Goal: Feedback & Contribution: Submit feedback/report problem

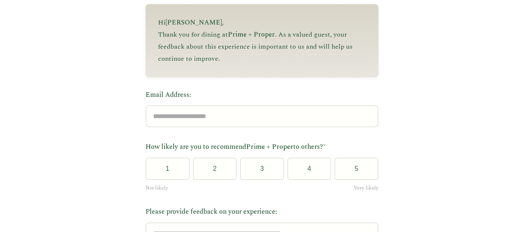
scroll to position [111, 0]
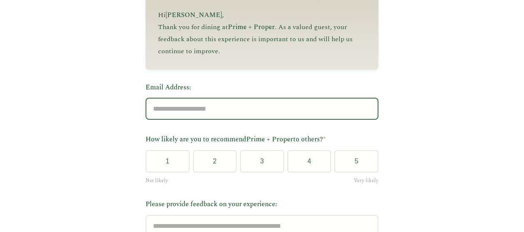
click at [209, 108] on input "Email Address:" at bounding box center [261, 109] width 233 height 22
type input "**********"
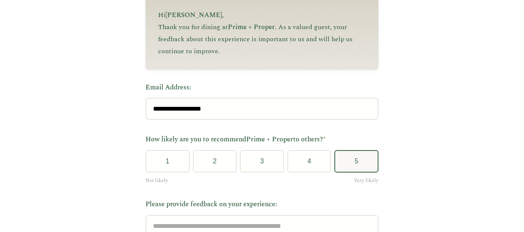
click at [352, 163] on button "5" at bounding box center [356, 161] width 44 height 22
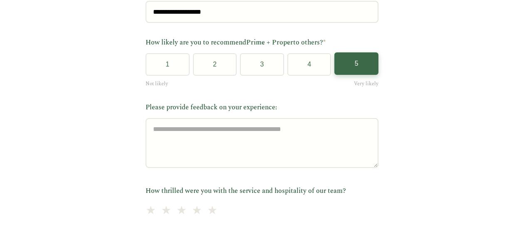
scroll to position [235, 0]
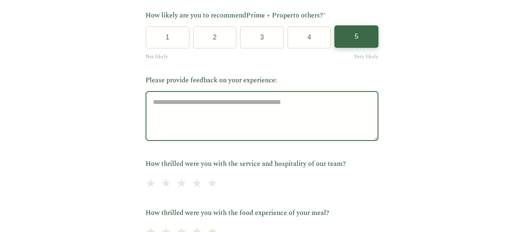
click at [201, 118] on textarea "Please provide feedback on your experience:" at bounding box center [261, 116] width 233 height 50
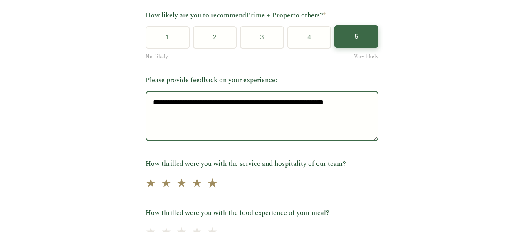
type textarea "**********"
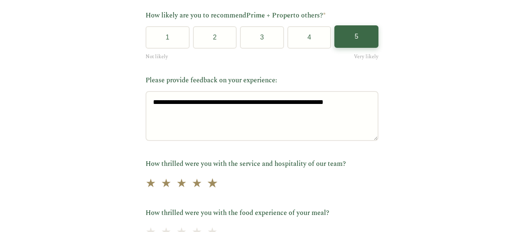
click at [207, 190] on span "★" at bounding box center [213, 183] width 12 height 20
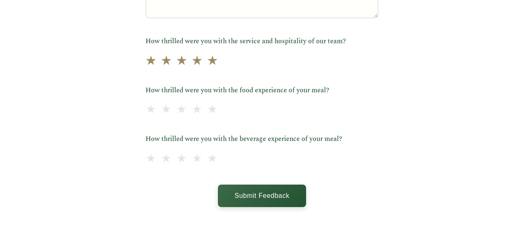
scroll to position [359, 0]
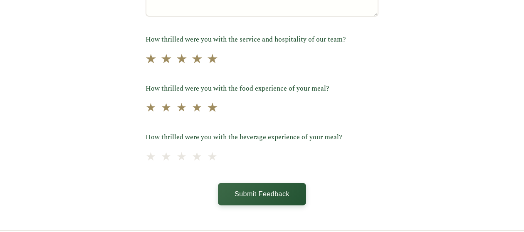
click at [207, 108] on span "★" at bounding box center [213, 108] width 12 height 20
click at [207, 155] on span "★" at bounding box center [213, 157] width 12 height 20
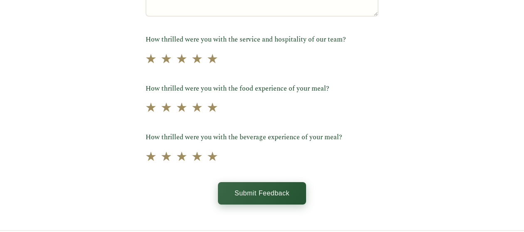
click at [273, 199] on button "Submit Feedback" at bounding box center [262, 193] width 88 height 22
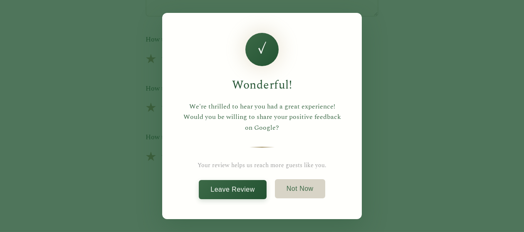
click at [307, 189] on button "Not Now" at bounding box center [300, 188] width 50 height 19
